Goal: Contribute content: Add original content to the website for others to see

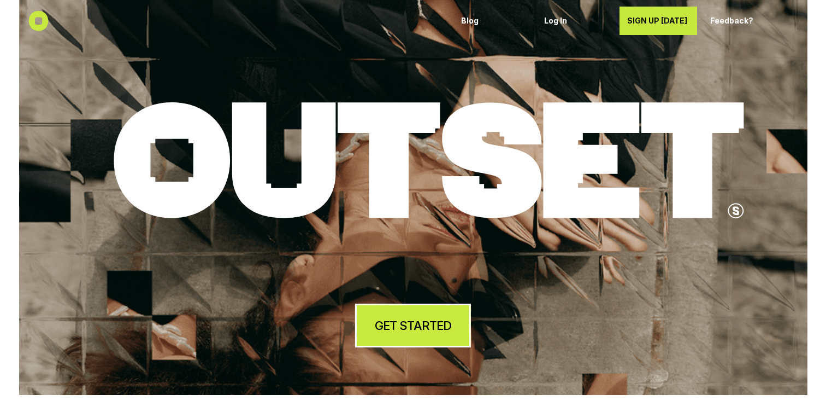
click at [393, 332] on h4 "GET STARTED" at bounding box center [413, 325] width 77 height 17
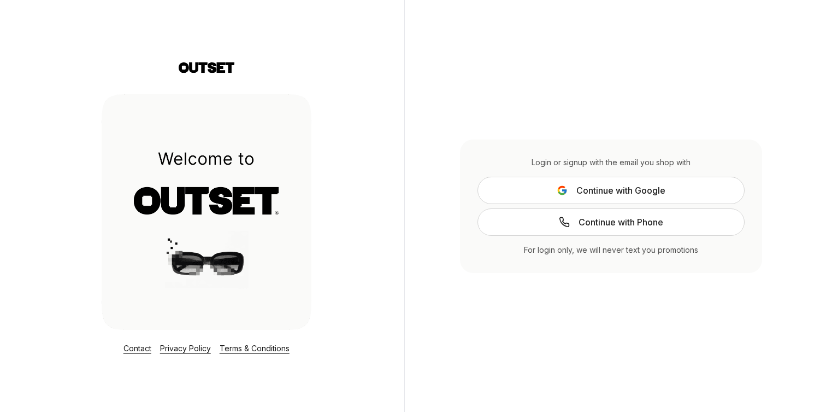
click at [600, 189] on span "Continue with Google" at bounding box center [621, 190] width 89 height 13
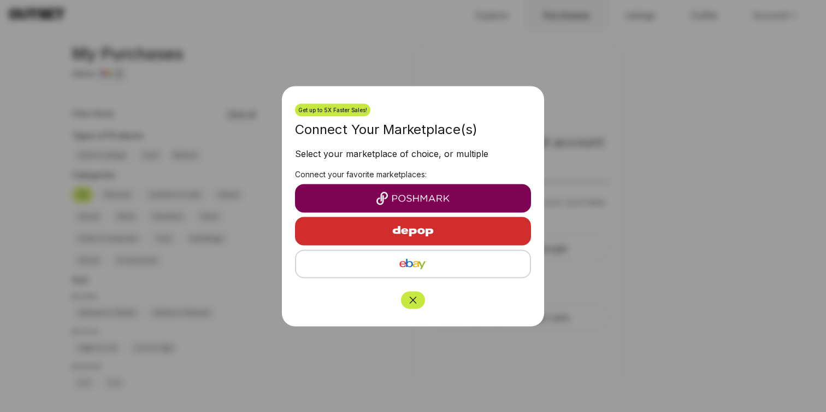
click at [401, 76] on div at bounding box center [413, 206] width 826 height 412
click at [414, 292] on button "Close" at bounding box center [413, 299] width 24 height 17
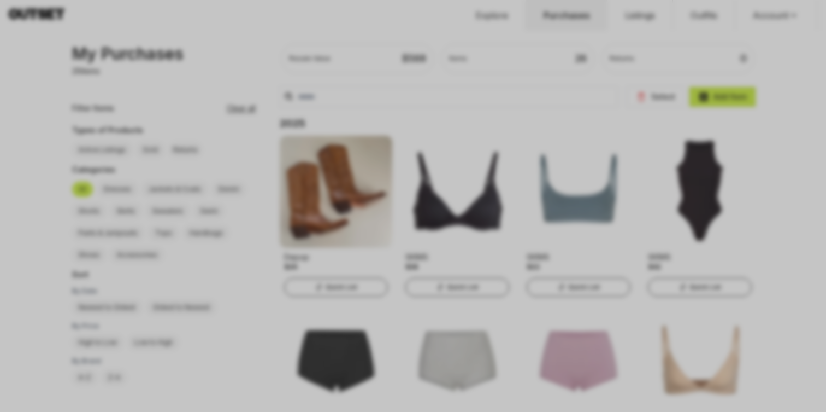
click at [373, 64] on div at bounding box center [413, 206] width 826 height 412
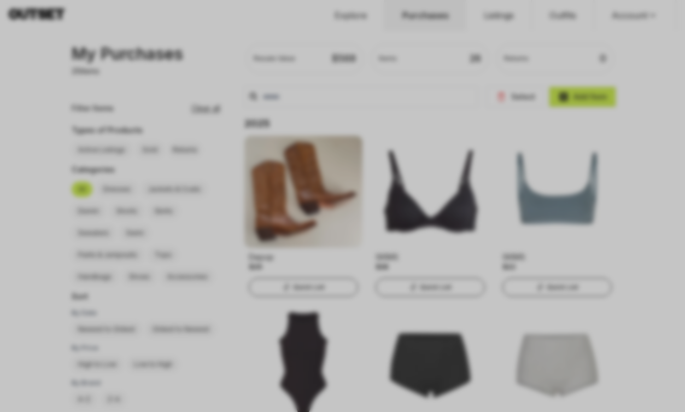
click at [532, 61] on div at bounding box center [342, 206] width 685 height 412
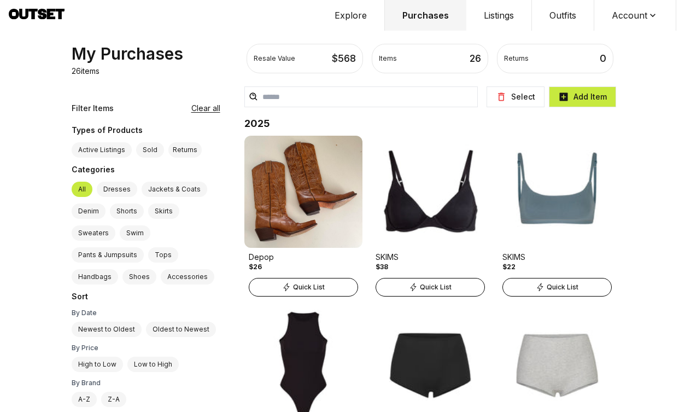
click at [312, 177] on img at bounding box center [303, 192] width 118 height 112
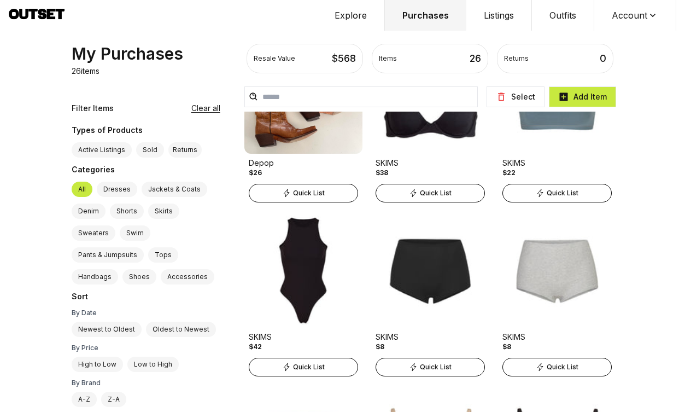
scroll to position [97, 0]
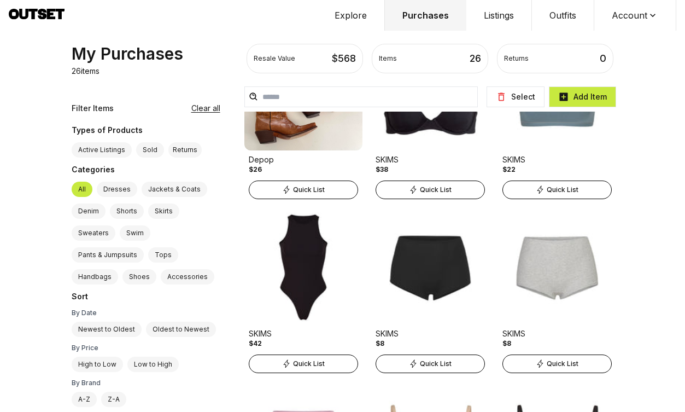
click at [452, 185] on div "Quick List" at bounding box center [429, 189] width 109 height 19
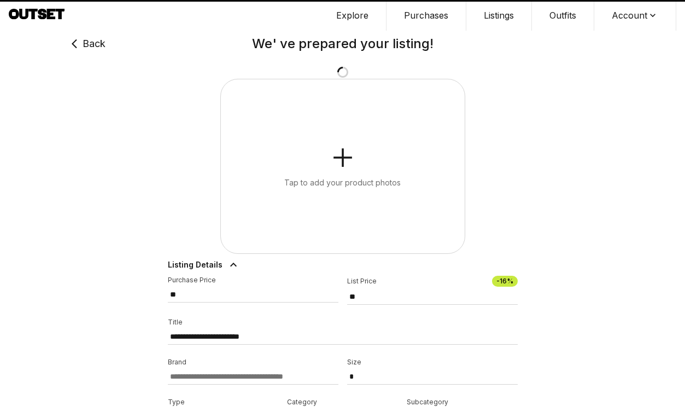
type input "**"
type input "*****"
type input "**"
select select "****"
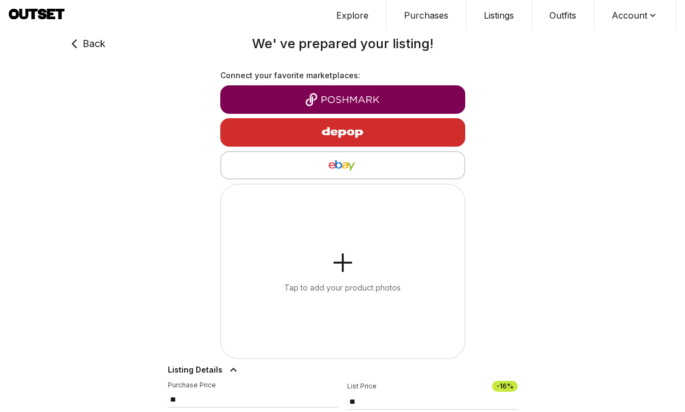
type input "**"
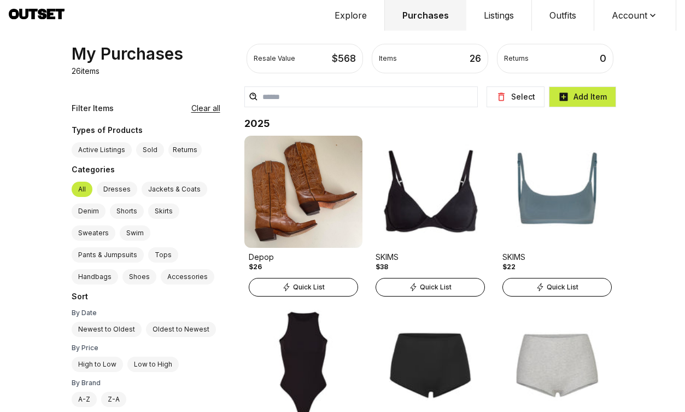
click at [648, 11] on icon at bounding box center [652, 15] width 11 height 11
click at [650, 143] on div "Resale Value $ 568 Items 26 Returns 0 Your items My Purchases 26 items Filter I…" at bounding box center [342, 206] width 685 height 412
click at [587, 102] on button "Add Item" at bounding box center [582, 96] width 67 height 21
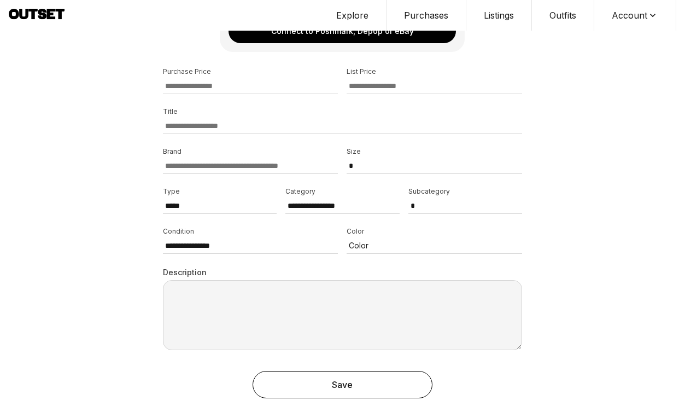
scroll to position [249, 0]
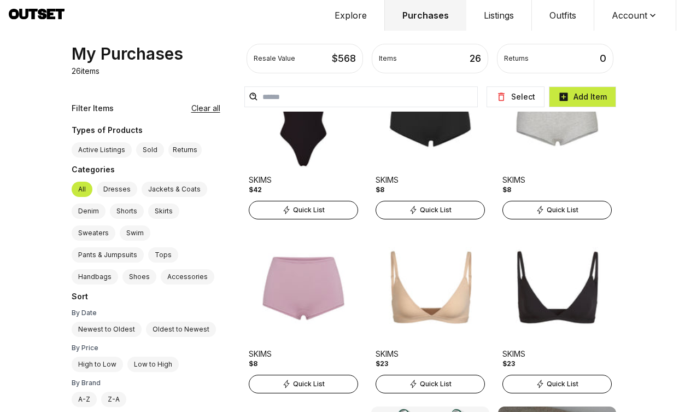
scroll to position [266, 0]
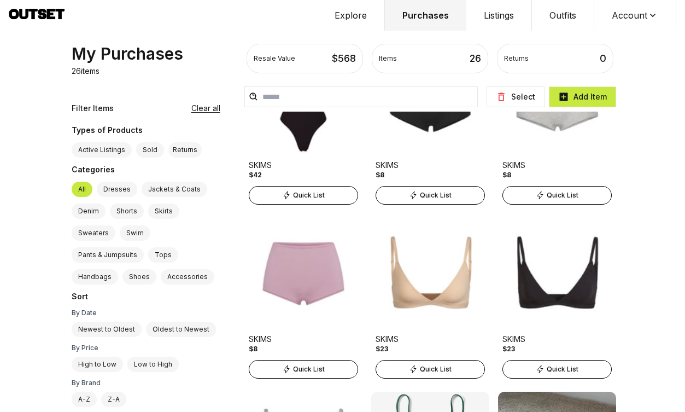
click at [442, 189] on div "Quick List" at bounding box center [429, 195] width 109 height 19
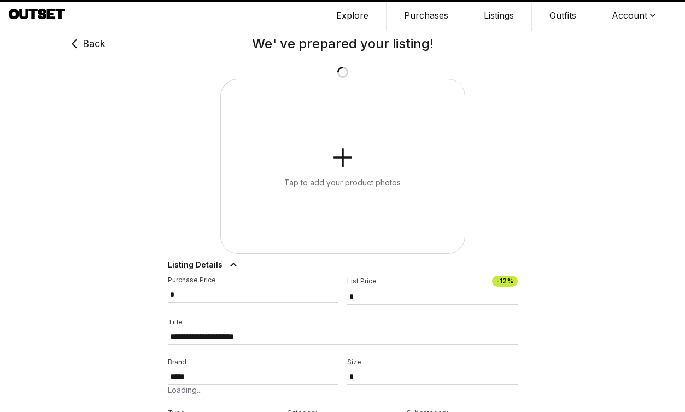
type input "*"
select select "*"
select select "******"
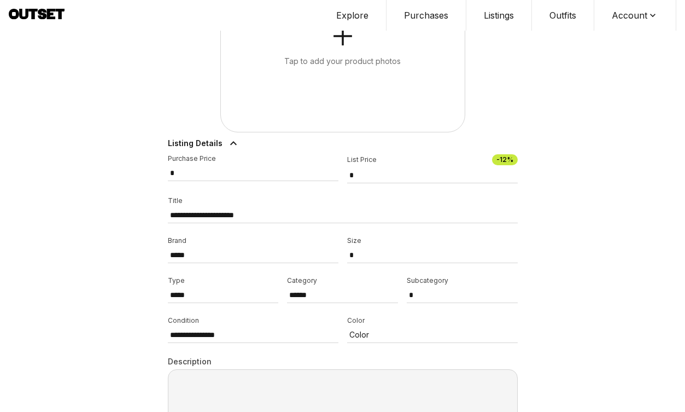
scroll to position [266, 0]
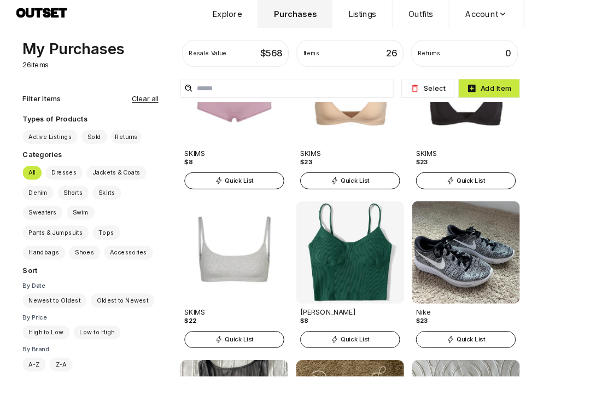
scroll to position [515, 0]
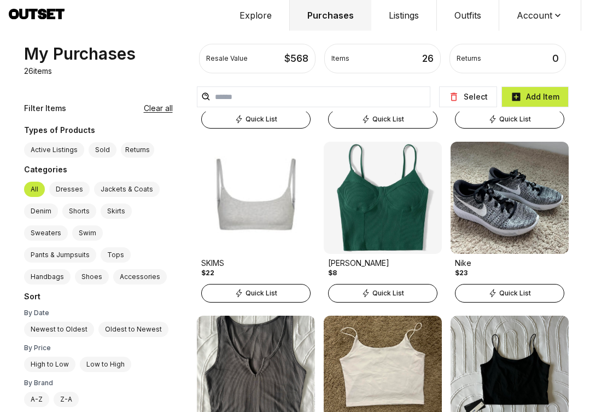
click at [584, 42] on div "Resale Value $ 568 Items 26 Returns 0 Your items My Purchases 26 items Filter I…" at bounding box center [295, 206] width 590 height 412
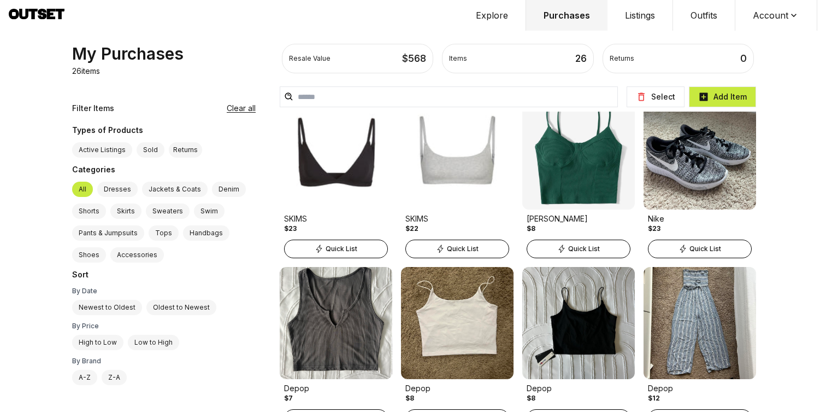
scroll to position [662, 0]
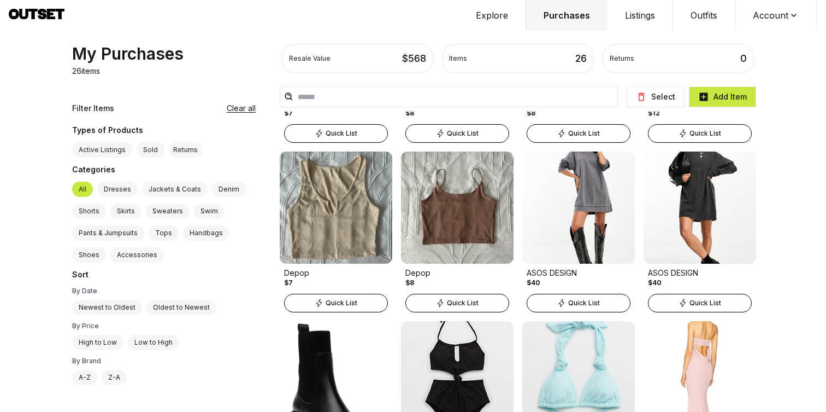
click at [589, 222] on img at bounding box center [578, 207] width 113 height 112
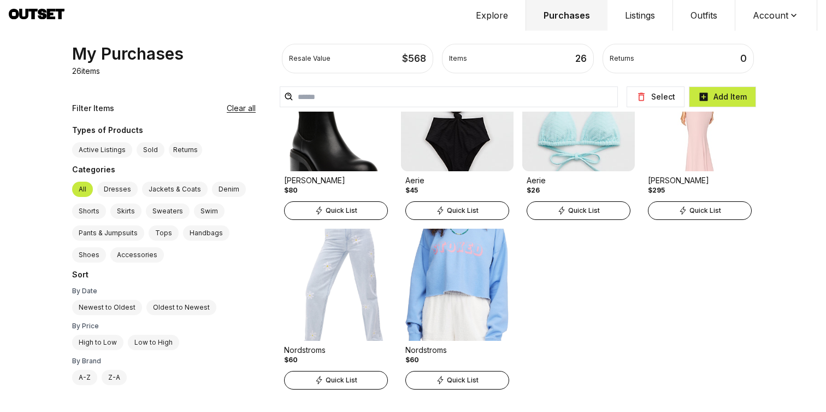
scroll to position [925, 0]
click at [589, 125] on img at bounding box center [700, 114] width 113 height 112
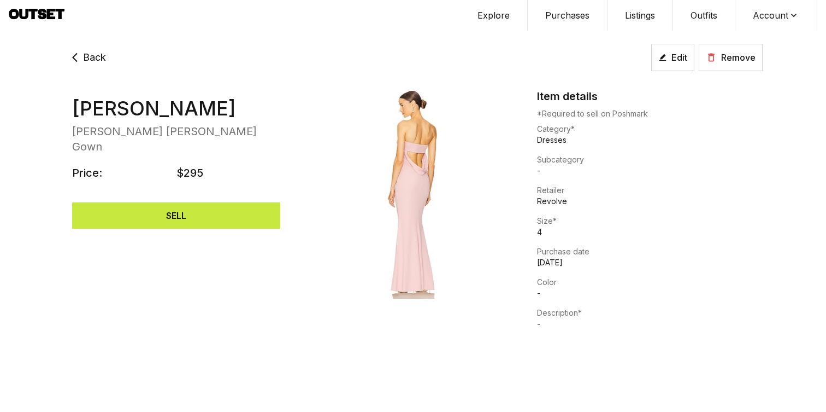
click at [569, 116] on p "*Required to sell on Poshmark" at bounding box center [650, 113] width 226 height 11
click at [226, 204] on button "SELL" at bounding box center [176, 215] width 208 height 26
select select "*******"
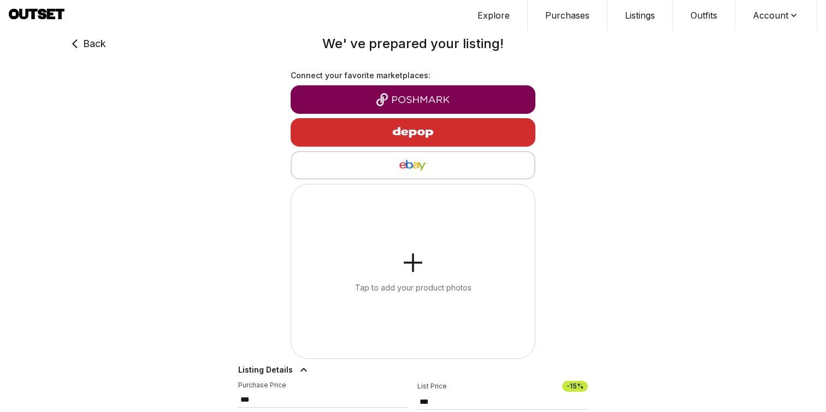
type input "***"
select select "*"
click at [471, 132] on div "button" at bounding box center [412, 132] width 227 height 26
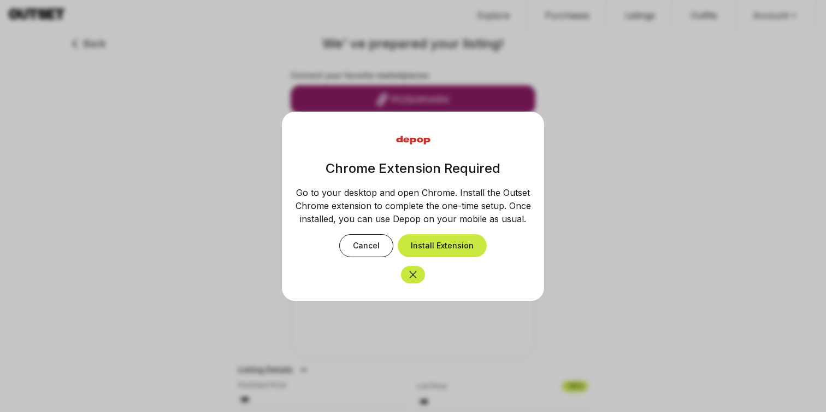
click at [408, 277] on icon "Close" at bounding box center [413, 274] width 11 height 11
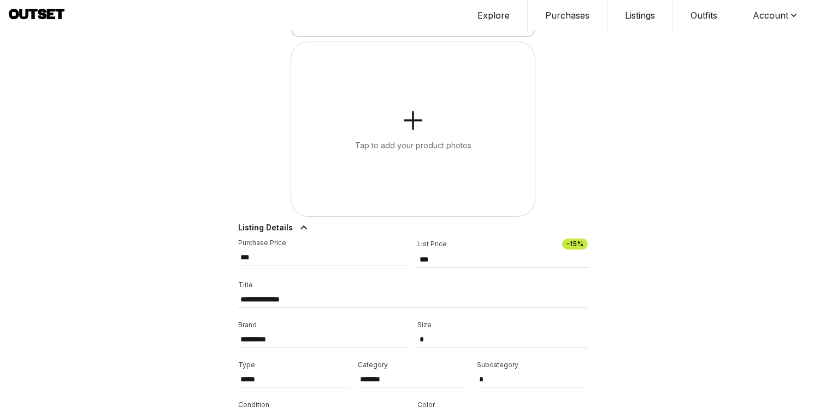
scroll to position [164, 0]
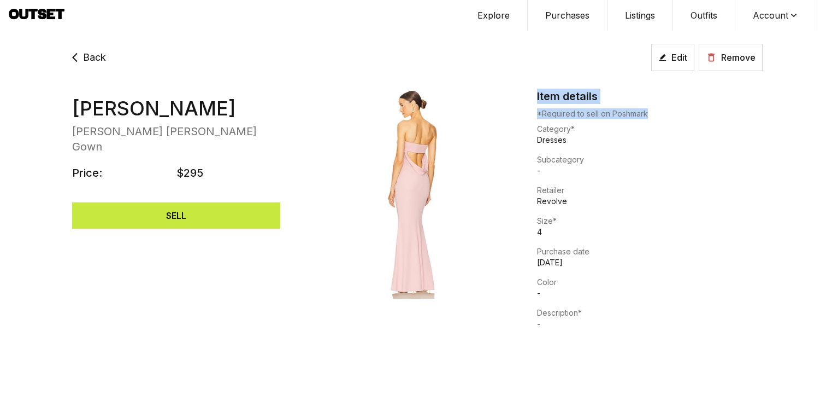
drag, startPoint x: 646, startPoint y: 110, endPoint x: 544, endPoint y: 77, distance: 107.3
click at [544, 77] on div "Back Edit Remove [PERSON_NAME] [PERSON_NAME] [PERSON_NAME] Gown Price: $295 SEL…" at bounding box center [413, 206] width 826 height 412
click at [82, 57] on icon at bounding box center [75, 57] width 15 height 26
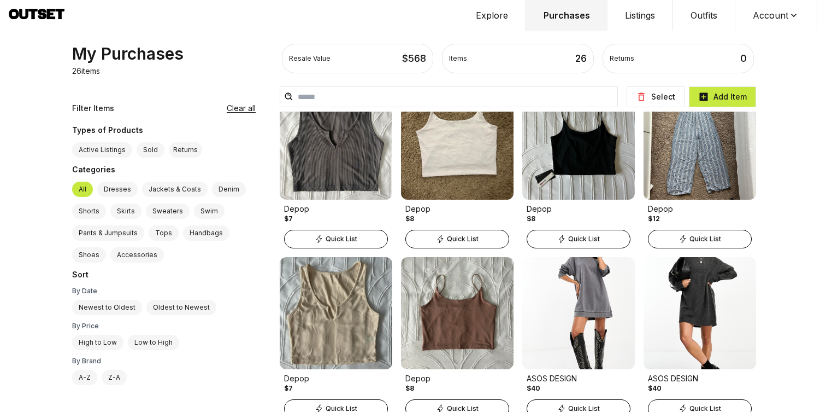
scroll to position [569, 0]
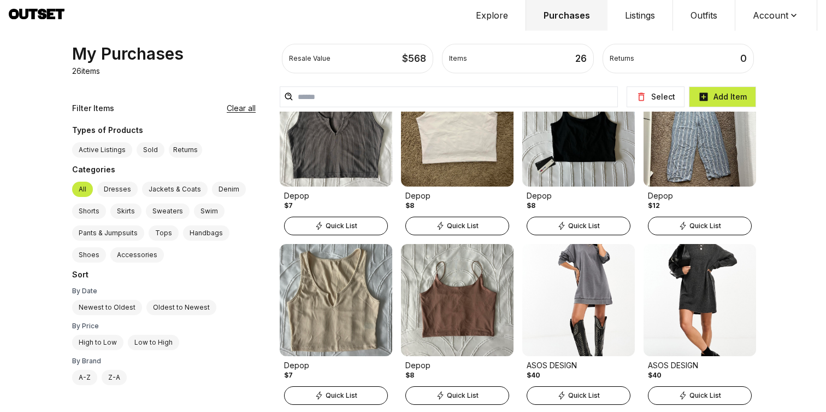
click at [589, 160] on img at bounding box center [700, 130] width 113 height 112
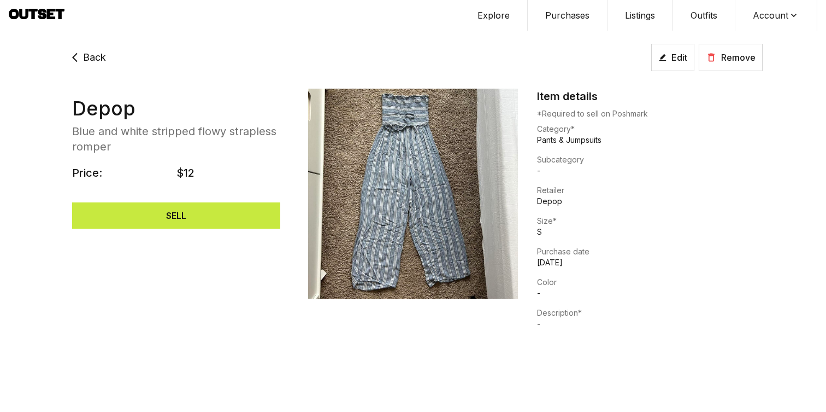
click at [589, 114] on p "*Required to sell on Poshmark" at bounding box center [650, 113] width 226 height 11
click at [95, 60] on span "Back" at bounding box center [94, 57] width 23 height 15
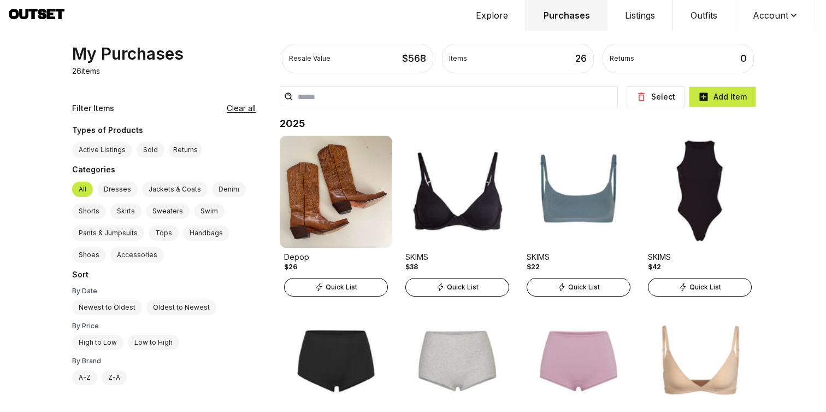
click at [483, 214] on img at bounding box center [457, 192] width 113 height 112
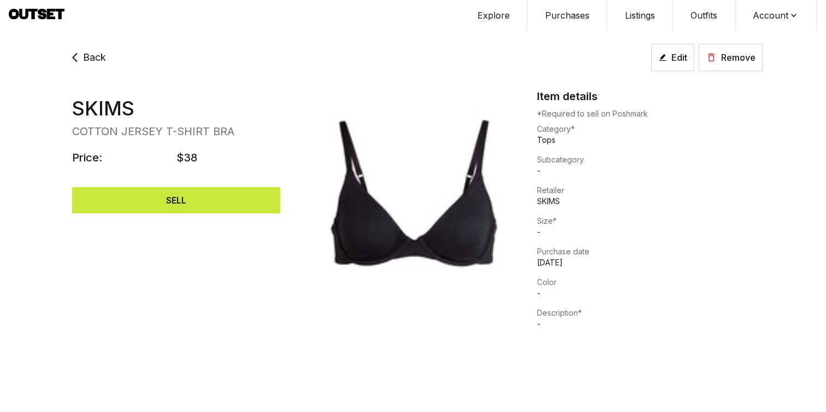
click at [91, 54] on span "Back" at bounding box center [94, 57] width 23 height 15
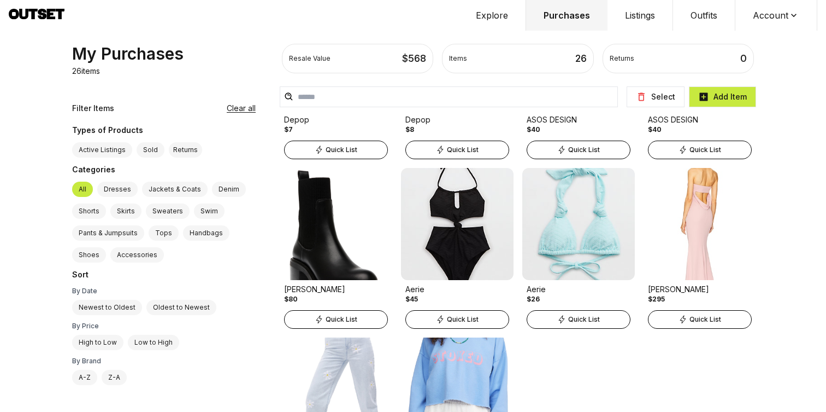
scroll to position [938, 0]
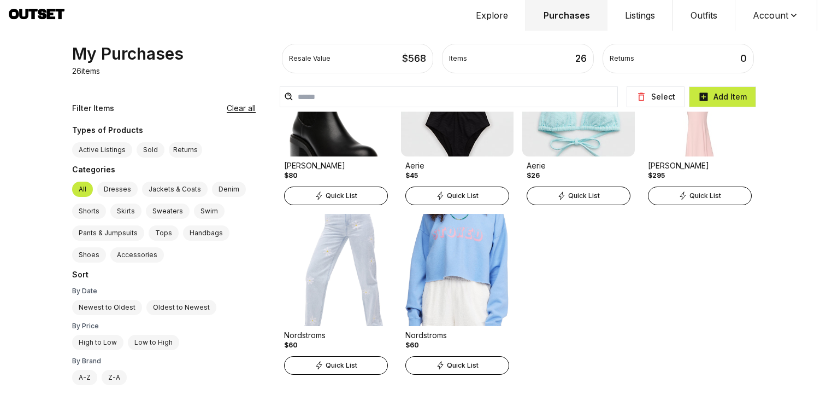
click at [344, 267] on img at bounding box center [336, 270] width 113 height 112
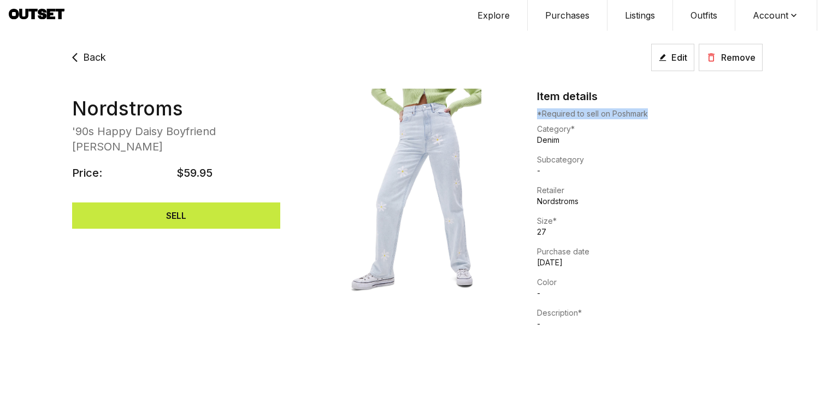
drag, startPoint x: 538, startPoint y: 113, endPoint x: 668, endPoint y: 115, distance: 130.1
click at [589, 115] on p "*Required to sell on Poshmark" at bounding box center [650, 113] width 226 height 11
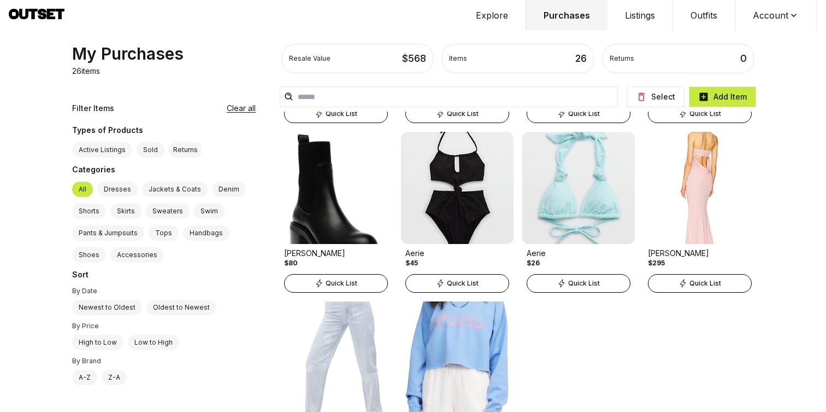
scroll to position [938, 0]
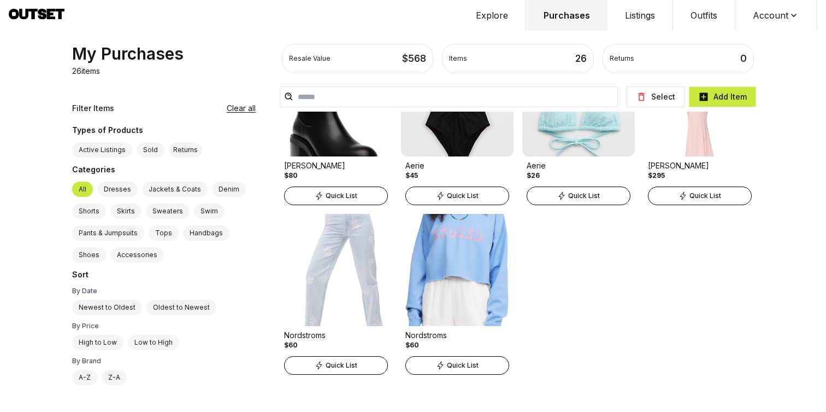
click at [351, 258] on img at bounding box center [336, 270] width 113 height 112
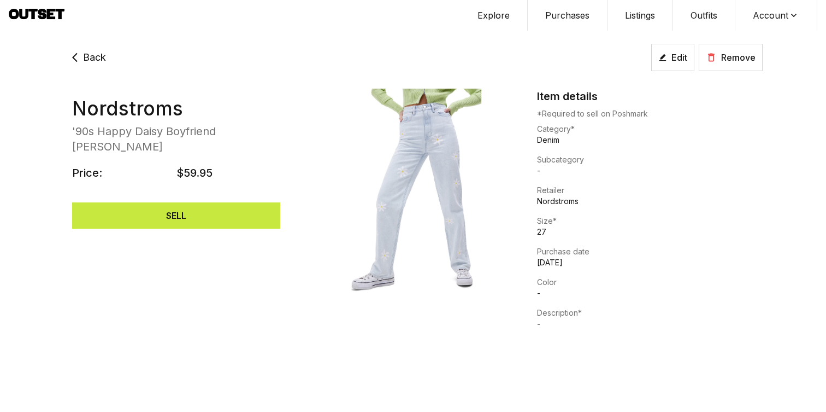
click at [210, 217] on div "Nordstroms '90s Happy Daisy Boyfriend [PERSON_NAME] Price: $59.95 SELL" at bounding box center [176, 163] width 226 height 149
click at [208, 205] on button "SELL" at bounding box center [176, 215] width 208 height 26
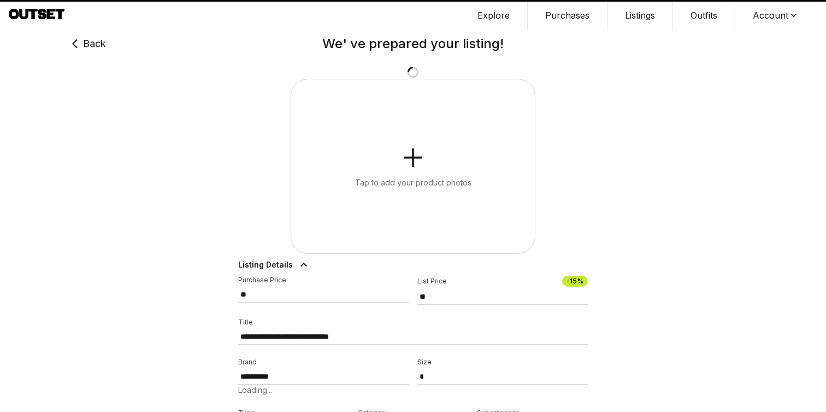
type input "**"
select select "**"
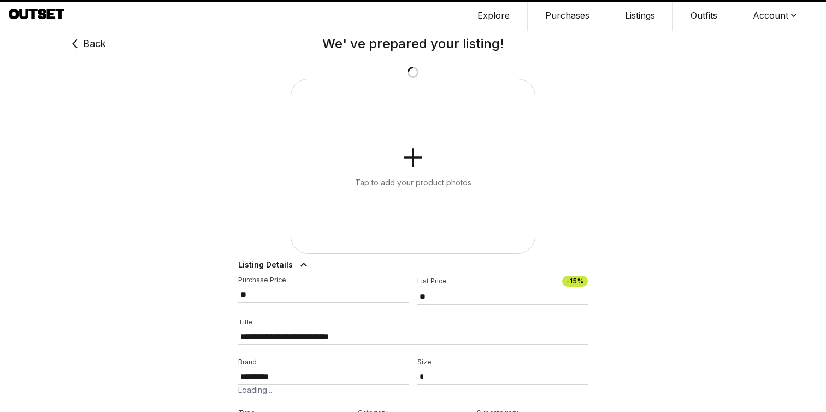
select select "*****"
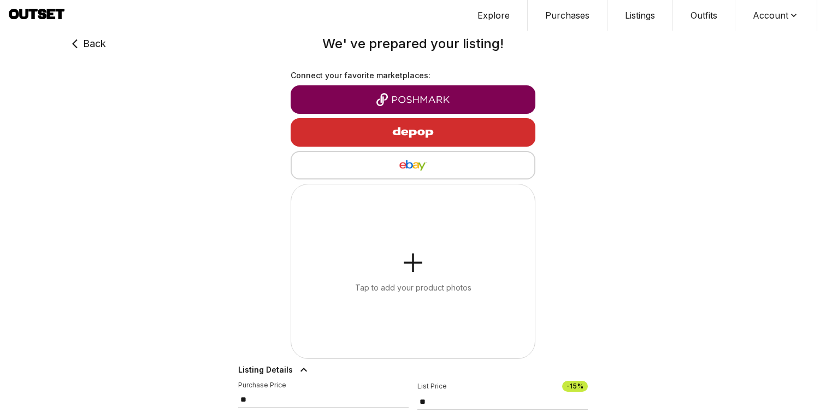
click at [421, 128] on img "button" at bounding box center [413, 132] width 95 height 26
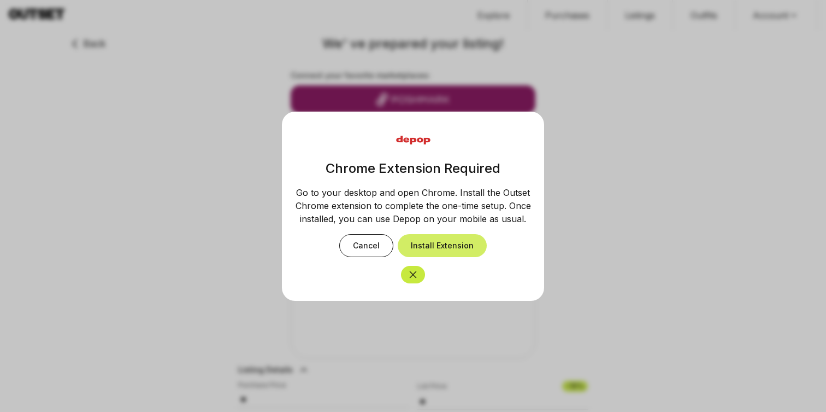
click at [446, 249] on button "Install Extension" at bounding box center [442, 245] width 89 height 23
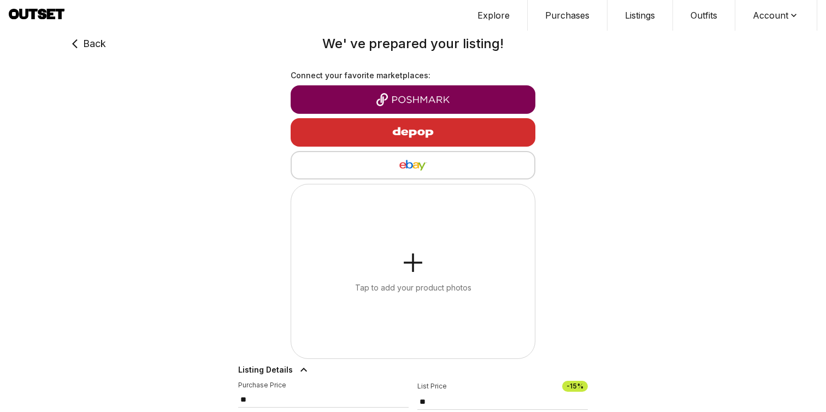
click at [368, 134] on img "button" at bounding box center [413, 132] width 95 height 26
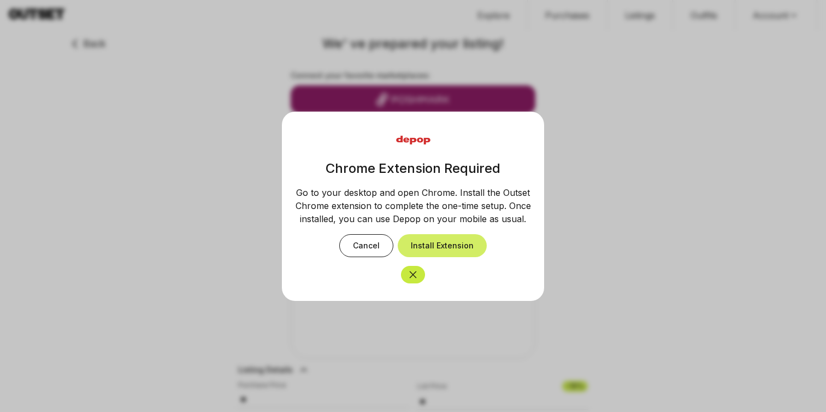
click at [432, 243] on button "Install Extension" at bounding box center [442, 245] width 89 height 23
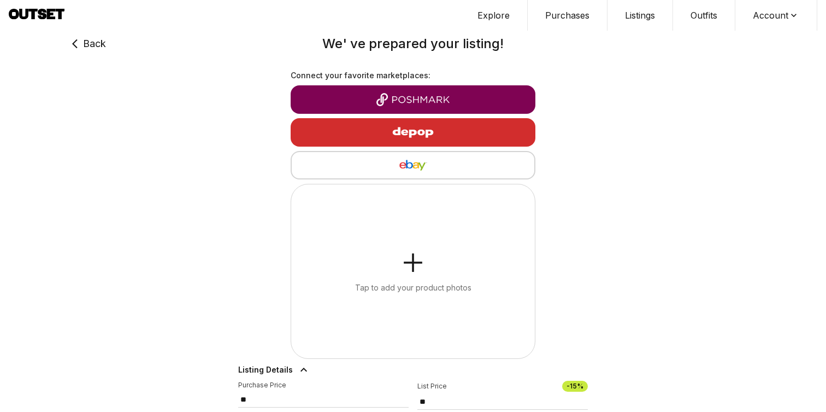
click at [391, 132] on img "button" at bounding box center [413, 132] width 95 height 26
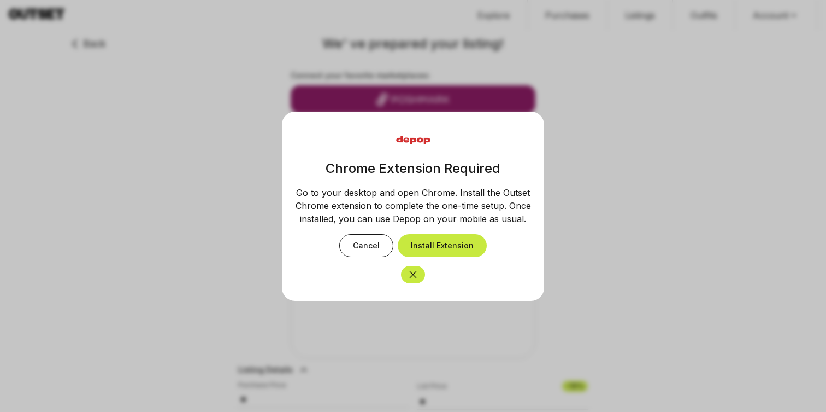
drag, startPoint x: 457, startPoint y: 190, endPoint x: 509, endPoint y: 210, distance: 55.7
click at [509, 210] on p "Go to your desktop and open Chrome. Install the Outset Chrome extension to comp…" at bounding box center [413, 205] width 236 height 39
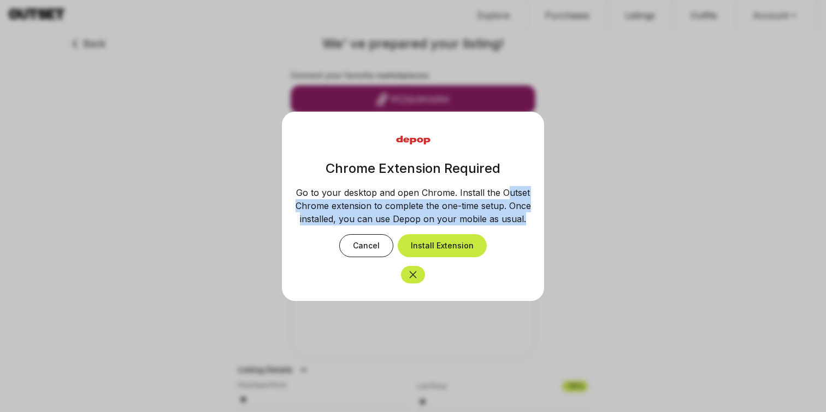
drag, startPoint x: 504, startPoint y: 192, endPoint x: 527, endPoint y: 224, distance: 39.1
click at [527, 224] on p "Go to your desktop and open Chrome. Install the Outset Chrome extension to comp…" at bounding box center [413, 205] width 236 height 39
click at [454, 252] on button "Install Extension" at bounding box center [442, 245] width 89 height 23
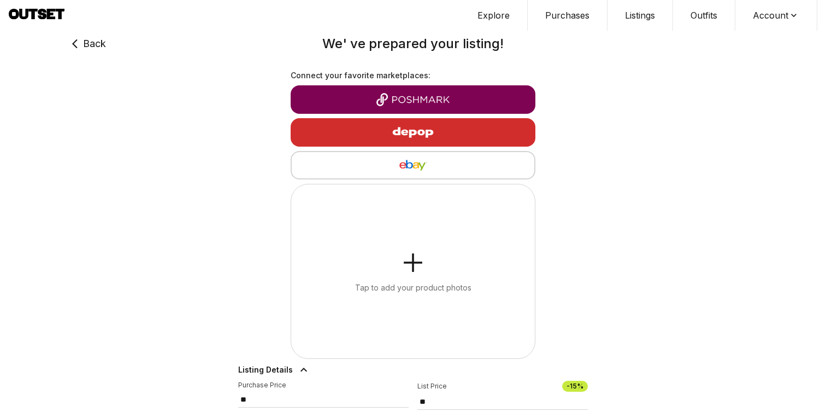
click at [388, 130] on img "button" at bounding box center [413, 132] width 95 height 26
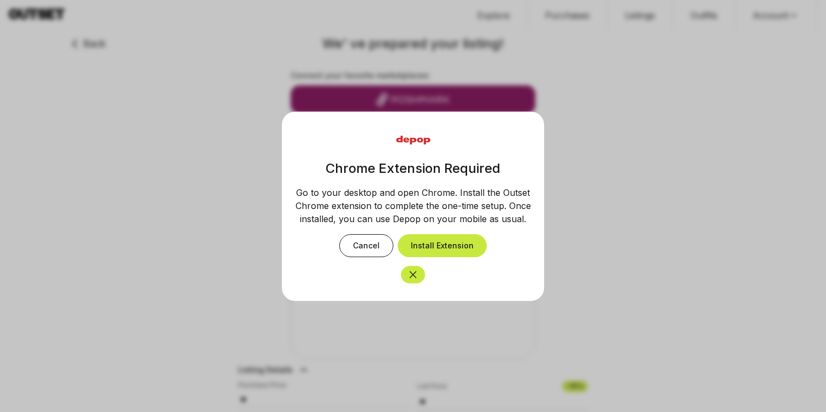
click at [417, 279] on icon "Close" at bounding box center [413, 274] width 11 height 11
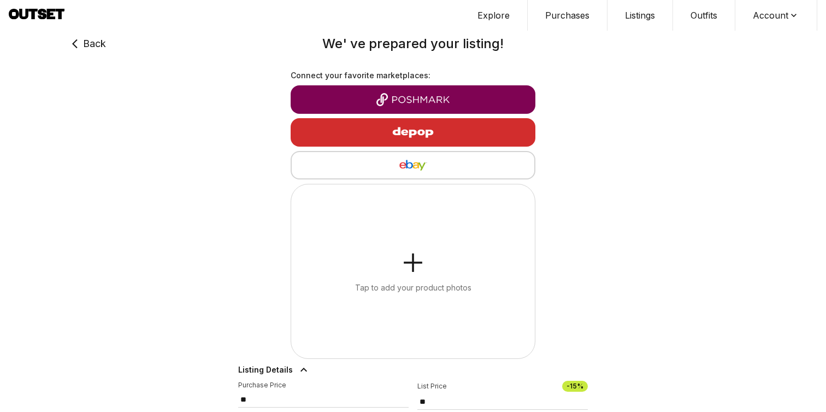
click at [489, 141] on div "button" at bounding box center [412, 132] width 227 height 26
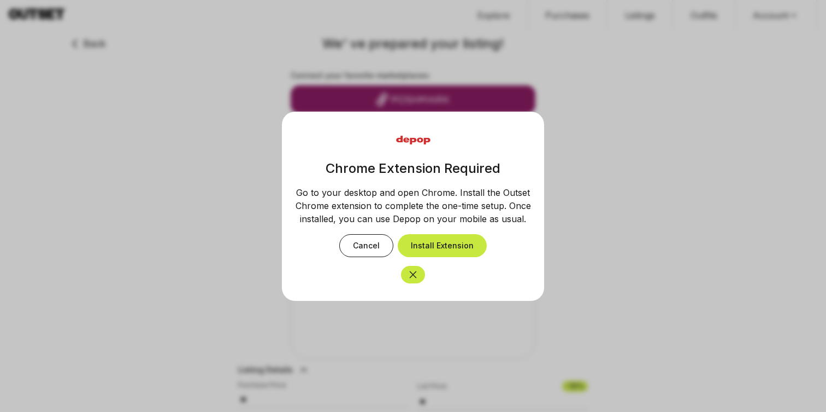
click at [589, 107] on div at bounding box center [413, 206] width 826 height 412
click at [416, 274] on icon "Close" at bounding box center [413, 274] width 11 height 11
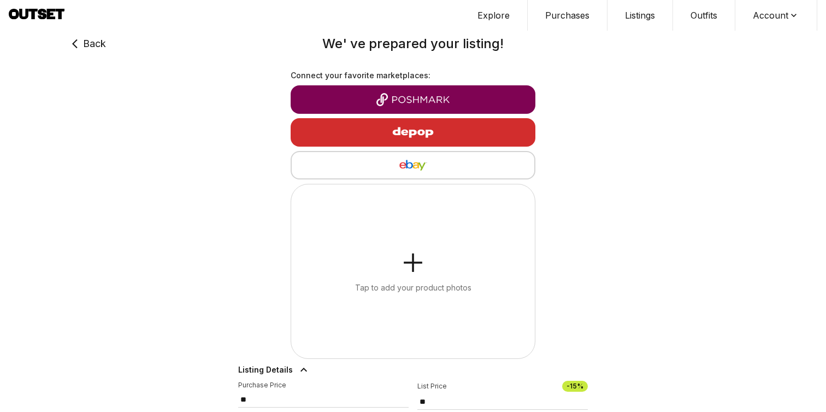
click at [97, 39] on h2 "We' ve prepared your listing!" at bounding box center [413, 43] width 656 height 17
click at [589, 8] on button "Account" at bounding box center [777, 15] width 82 height 31
click at [589, 34] on span "Profile" at bounding box center [769, 36] width 96 height 20
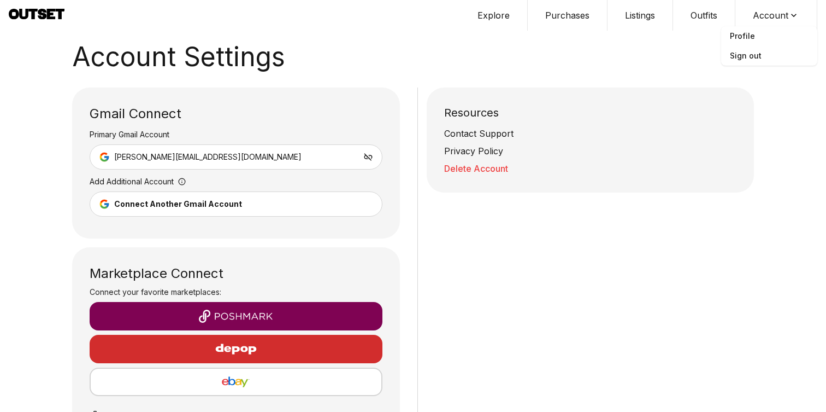
scroll to position [50, 0]
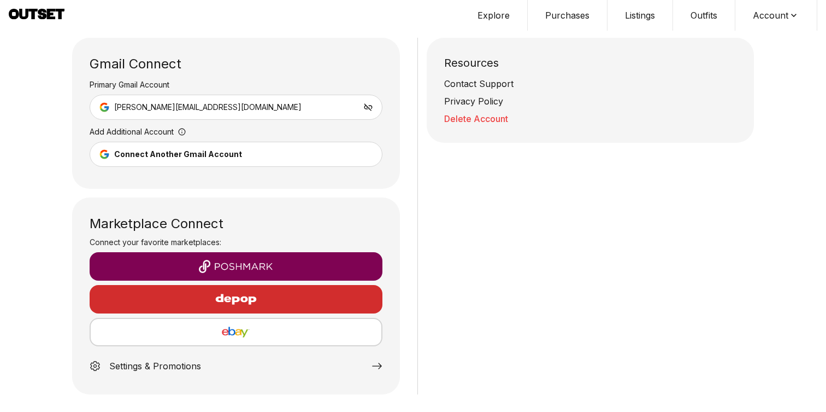
click at [227, 304] on img "button" at bounding box center [236, 299] width 95 height 26
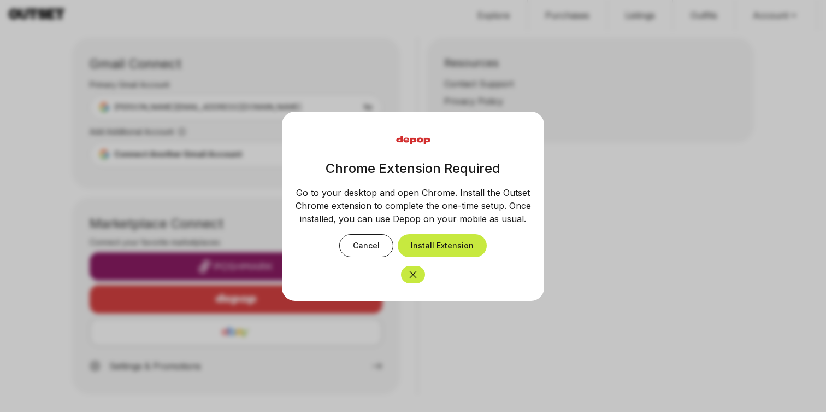
click at [416, 279] on icon "Close" at bounding box center [413, 274] width 11 height 11
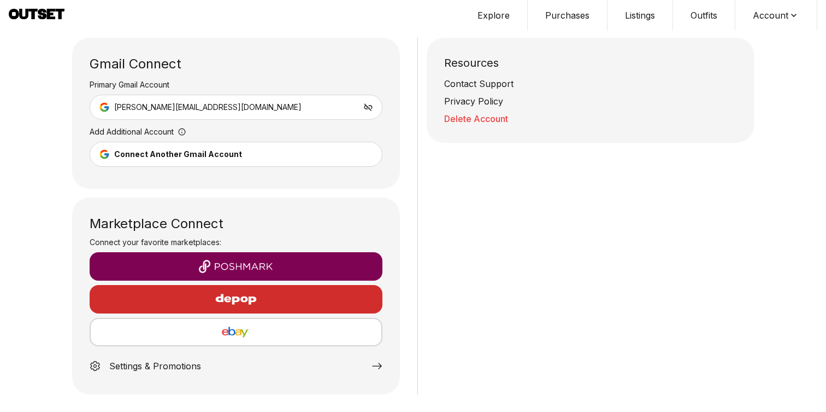
click at [518, 277] on div "Resources Contact Support Privacy Policy Delete Account" at bounding box center [586, 216] width 337 height 356
click at [362, 17] on h2 "Account Settings" at bounding box center [234, 16] width 451 height 14
